Goal: Navigation & Orientation: Find specific page/section

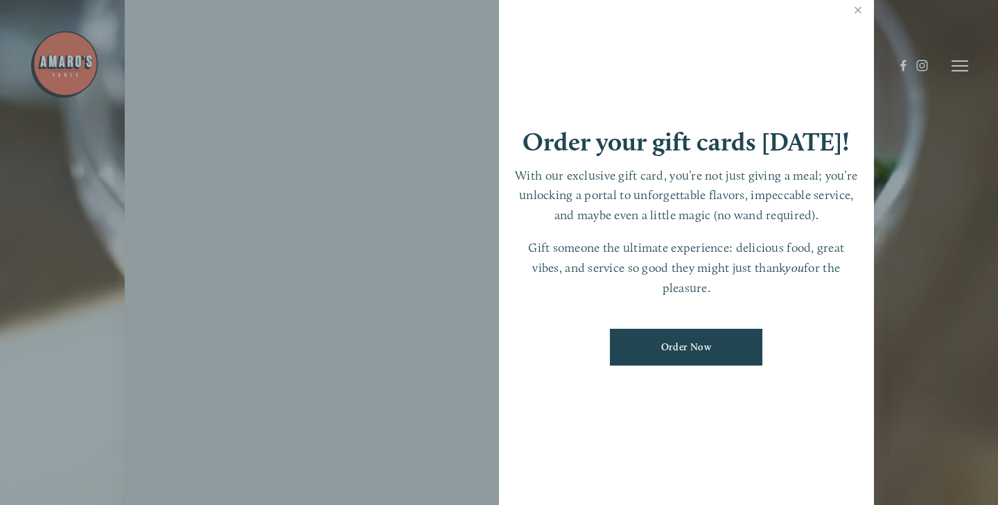
scroll to position [29, 0]
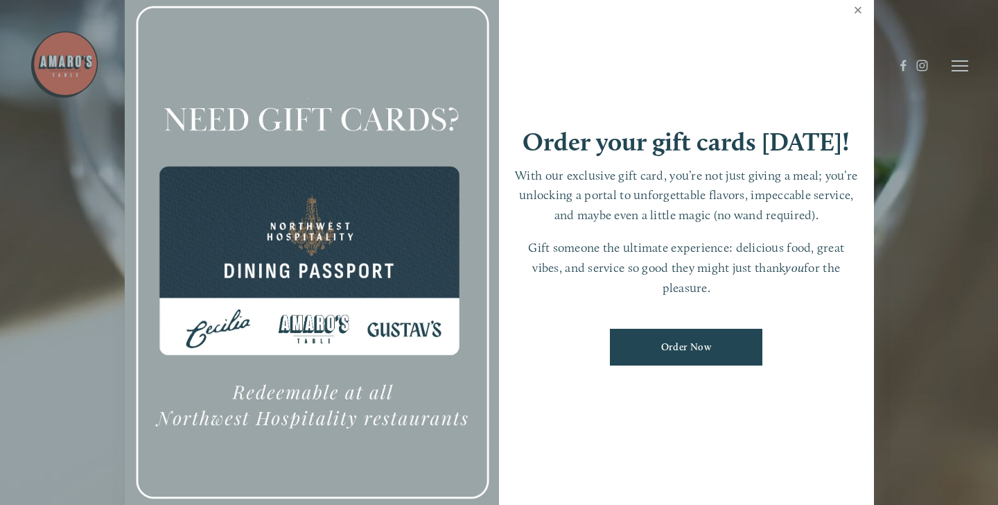
click at [855, 12] on link "Close" at bounding box center [858, 11] width 27 height 39
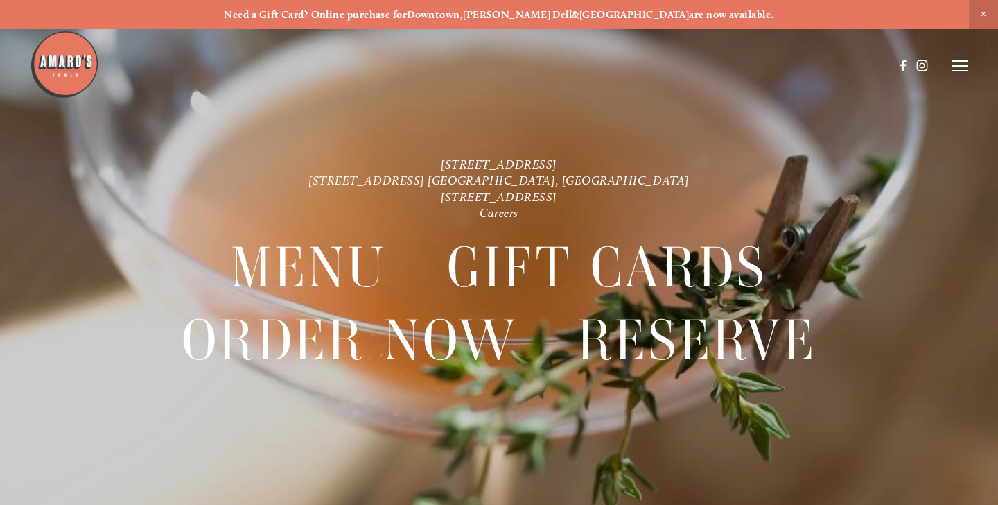
scroll to position [0, 0]
click at [961, 59] on header "Menu Order Now Visit Gallery 0" at bounding box center [499, 65] width 939 height 131
click at [960, 71] on line at bounding box center [960, 71] width 17 height 0
click at [706, 65] on span "Menu" at bounding box center [714, 66] width 26 height 12
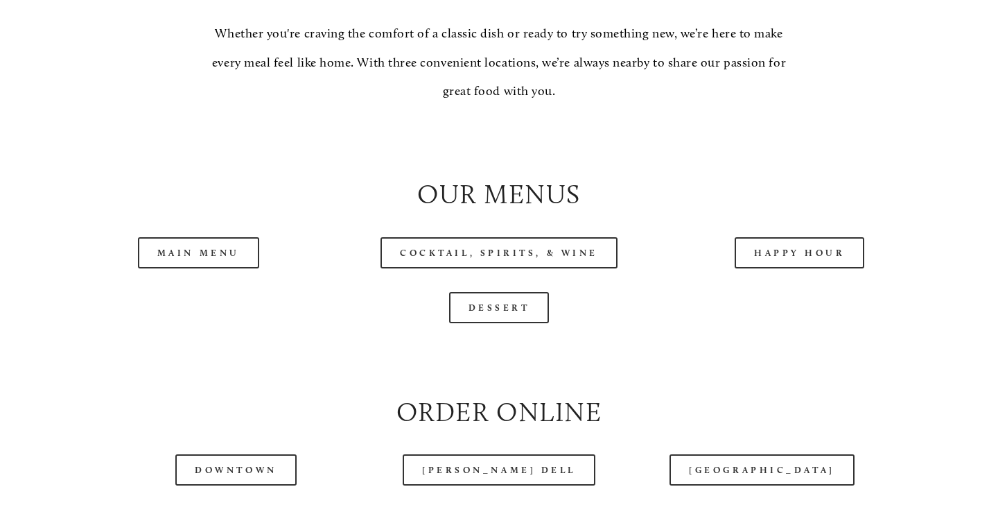
scroll to position [1277, 0]
click at [238, 250] on link "Main Menu" at bounding box center [198, 252] width 121 height 31
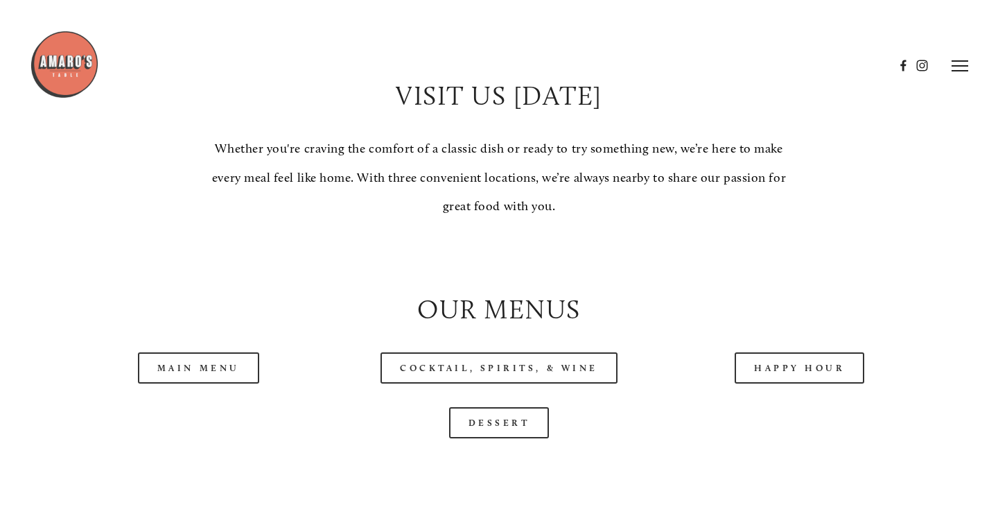
scroll to position [1160, 0]
